Goal: Download file/media

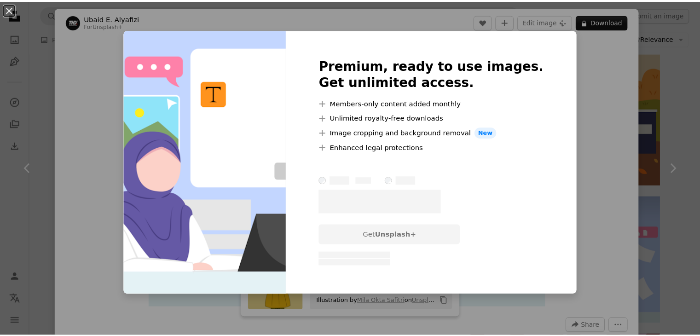
scroll to position [673, 0]
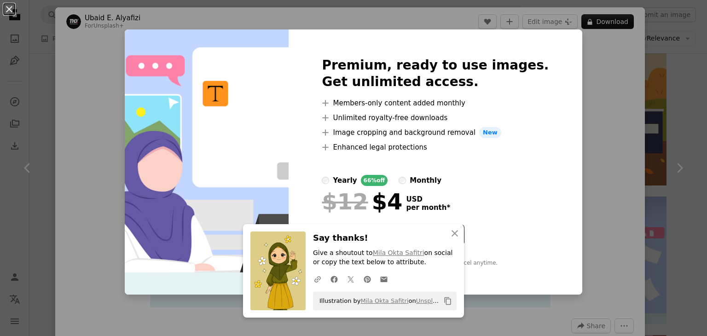
click at [590, 114] on div "An X shape Premium, ready to use images. Get unlimited access. A plus sign Memb…" at bounding box center [353, 168] width 707 height 336
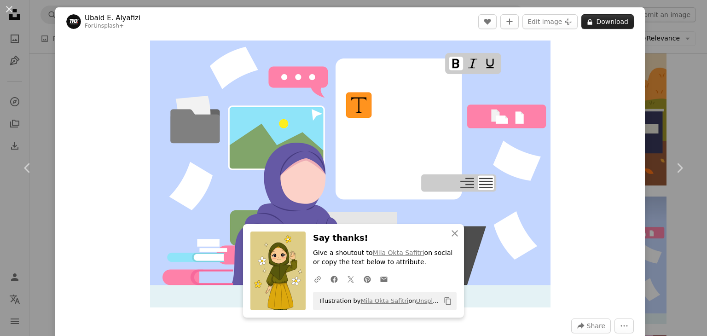
click at [596, 25] on button "A lock Download" at bounding box center [607, 21] width 52 height 15
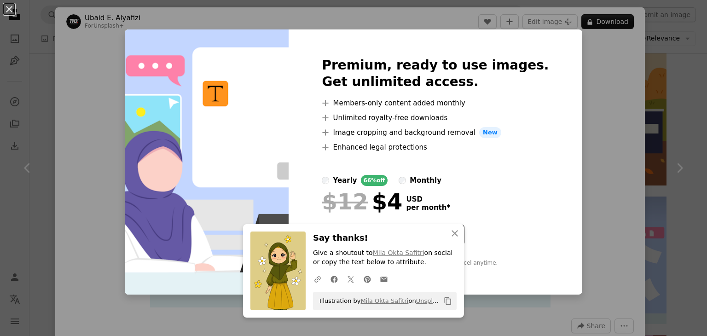
click at [62, 58] on div "An X shape Premium, ready to use images. Get unlimited access. A plus sign Memb…" at bounding box center [353, 168] width 707 height 336
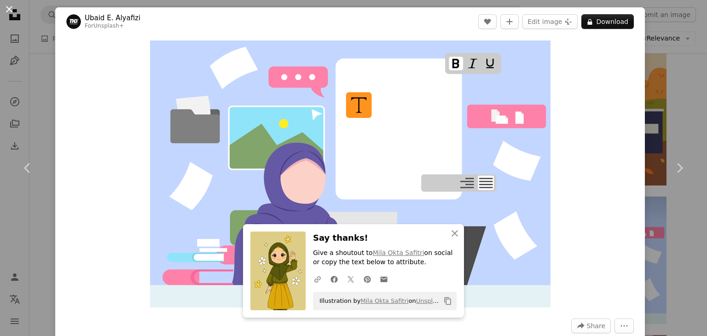
click at [9, 10] on button "An X shape" at bounding box center [9, 9] width 11 height 11
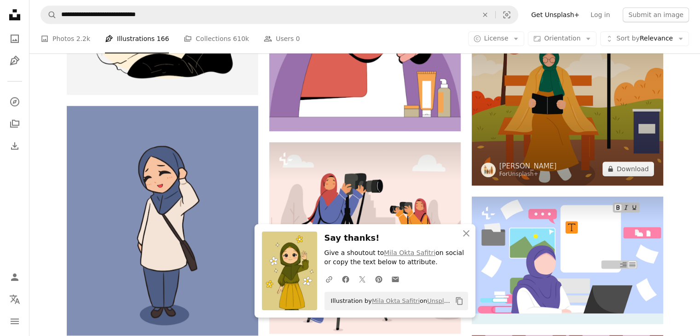
click at [535, 121] on img at bounding box center [567, 89] width 191 height 191
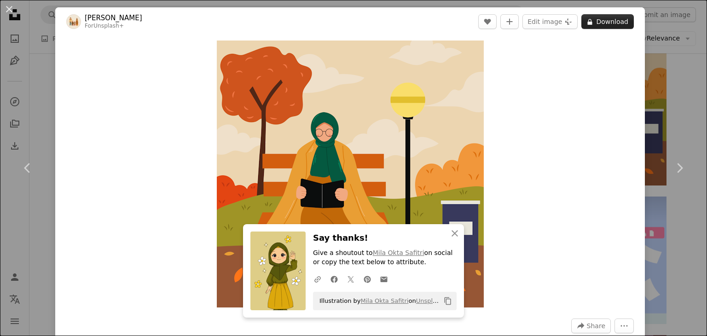
click at [603, 24] on button "A lock Download" at bounding box center [607, 21] width 52 height 15
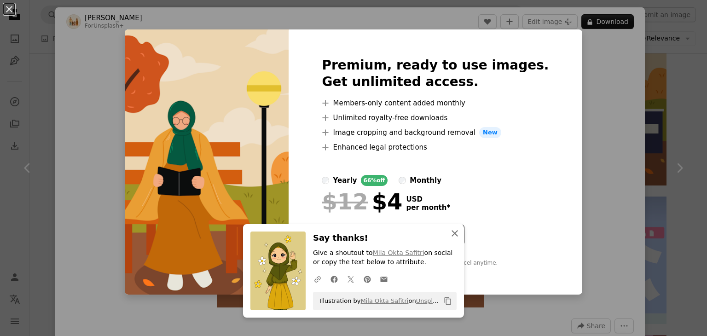
click at [453, 233] on icon "An X shape" at bounding box center [454, 233] width 11 height 11
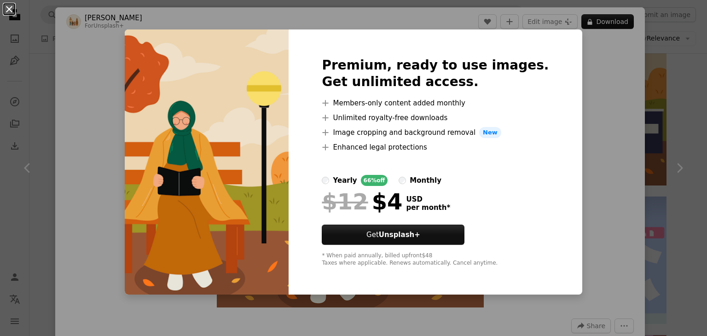
click at [4, 6] on button "An X shape" at bounding box center [9, 9] width 11 height 11
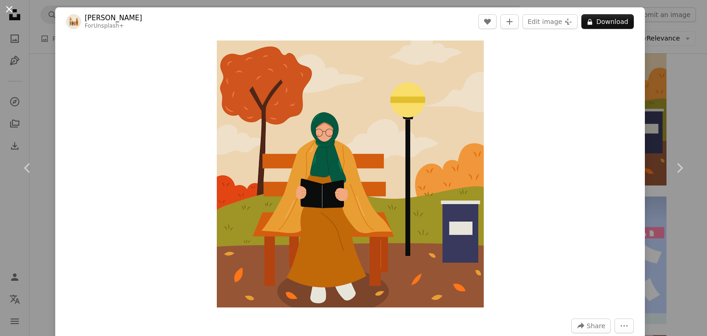
click at [6, 8] on button "An X shape" at bounding box center [9, 9] width 11 height 11
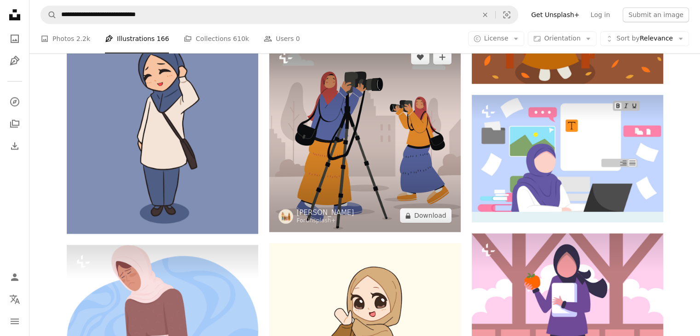
scroll to position [784, 0]
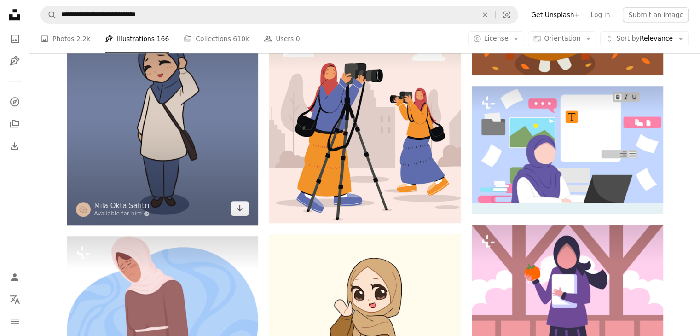
click at [189, 166] on img at bounding box center [162, 110] width 191 height 230
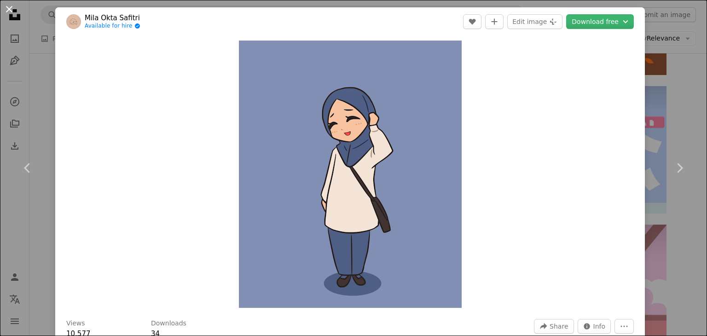
click at [6, 8] on button "An X shape" at bounding box center [9, 9] width 11 height 11
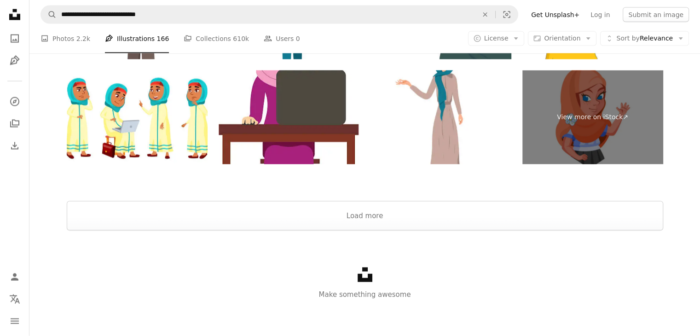
scroll to position [1917, 0]
